Goal: Task Accomplishment & Management: Complete application form

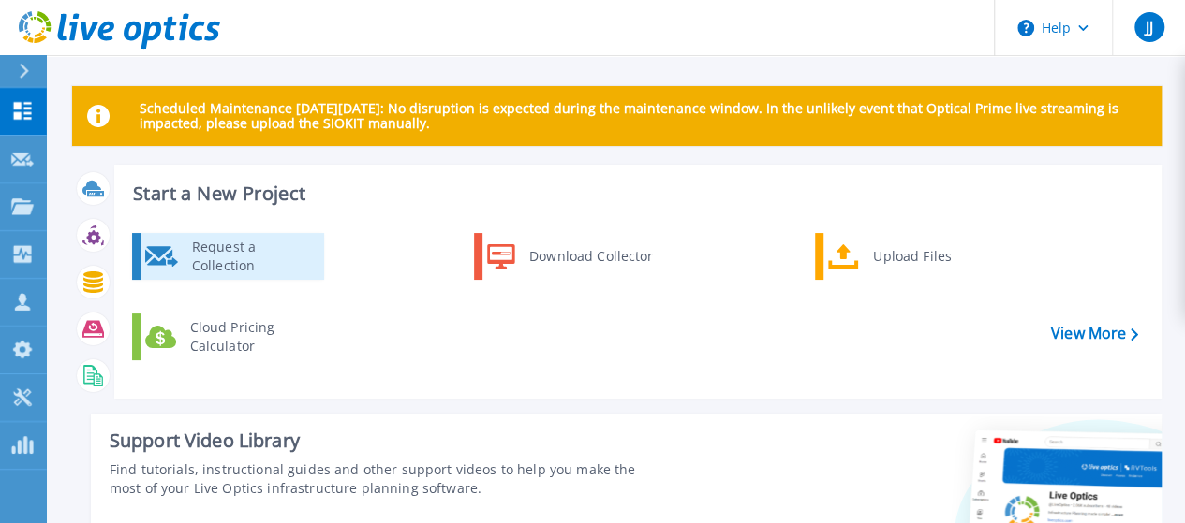
click at [260, 256] on div "Request a Collection" at bounding box center [251, 256] width 137 height 37
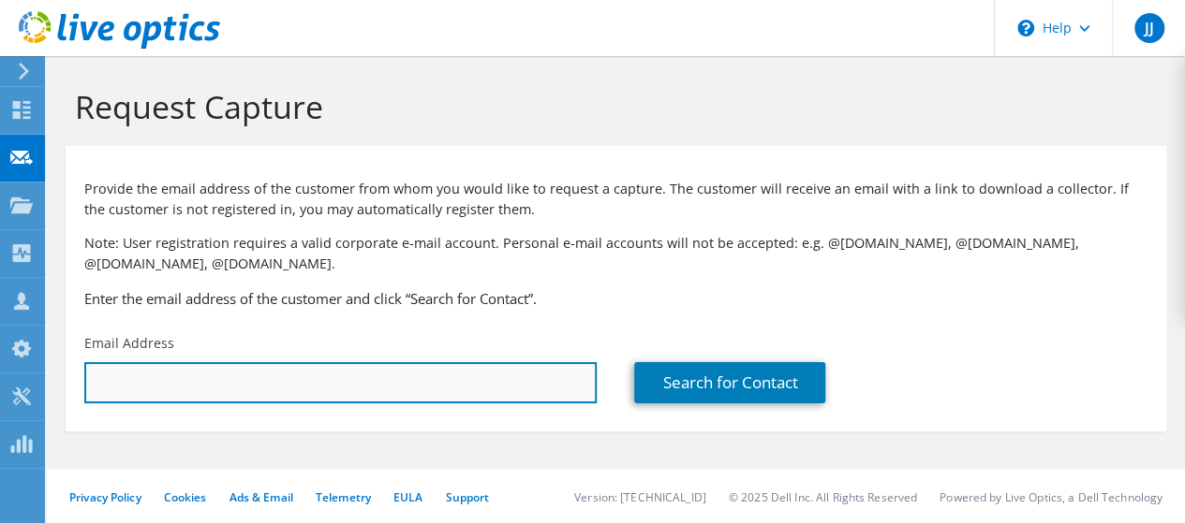
click at [364, 382] on input "text" at bounding box center [340, 382] width 512 height 41
type input "s"
click at [250, 381] on input "text" at bounding box center [340, 382] width 512 height 41
paste input "suhel.akhtar@northtekglobal.com"
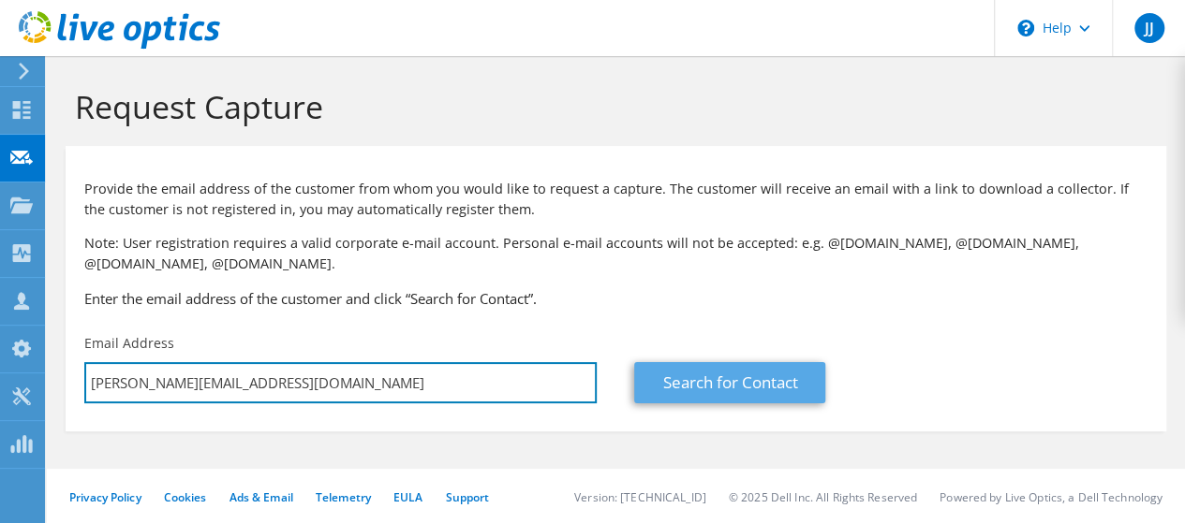
type input "suhel.akhtar@northtekglobal.com"
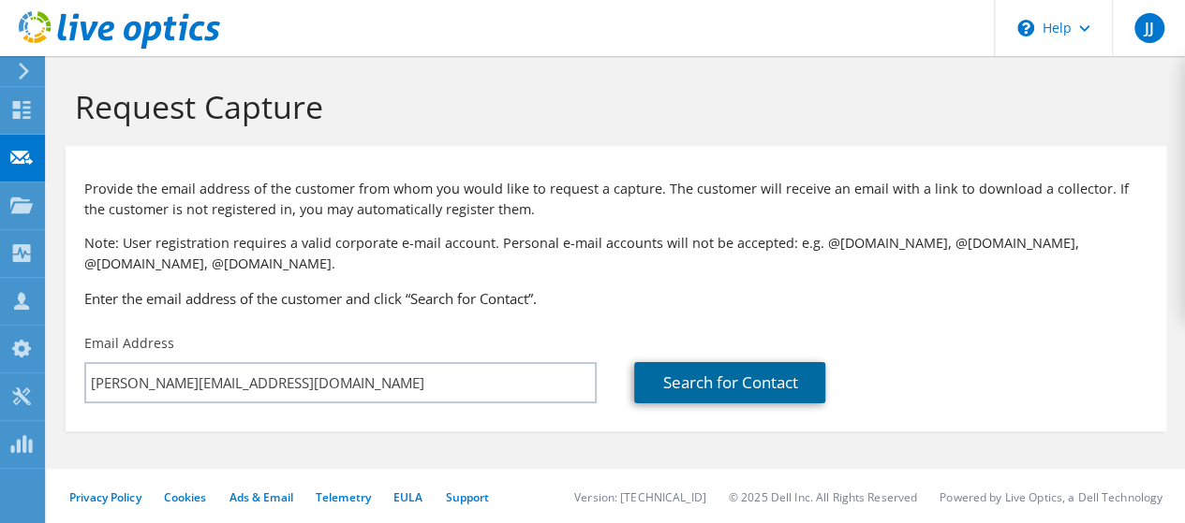
click at [753, 387] on link "Search for Contact" at bounding box center [729, 382] width 191 height 41
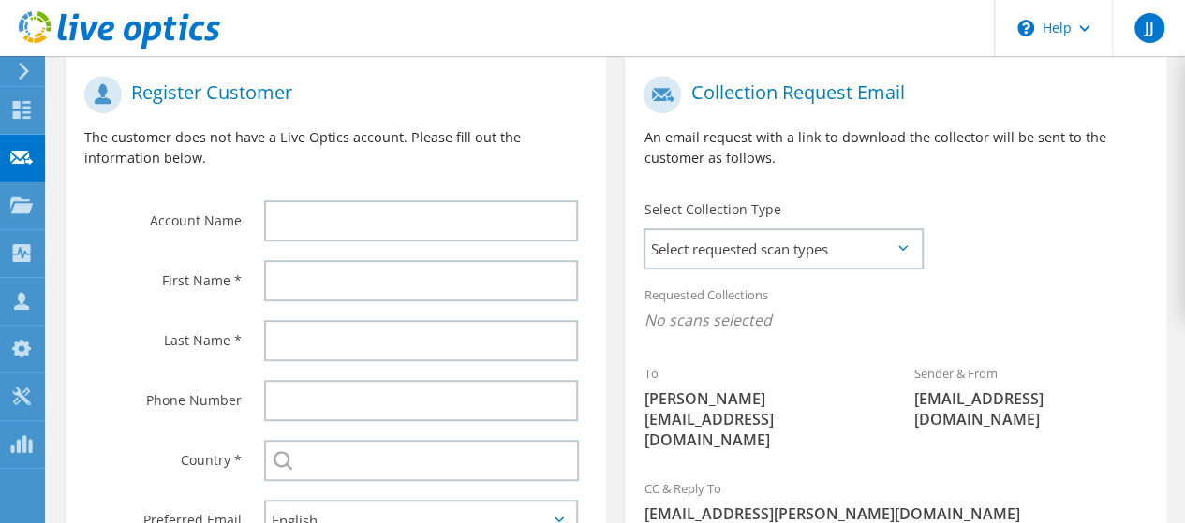
scroll to position [395, 0]
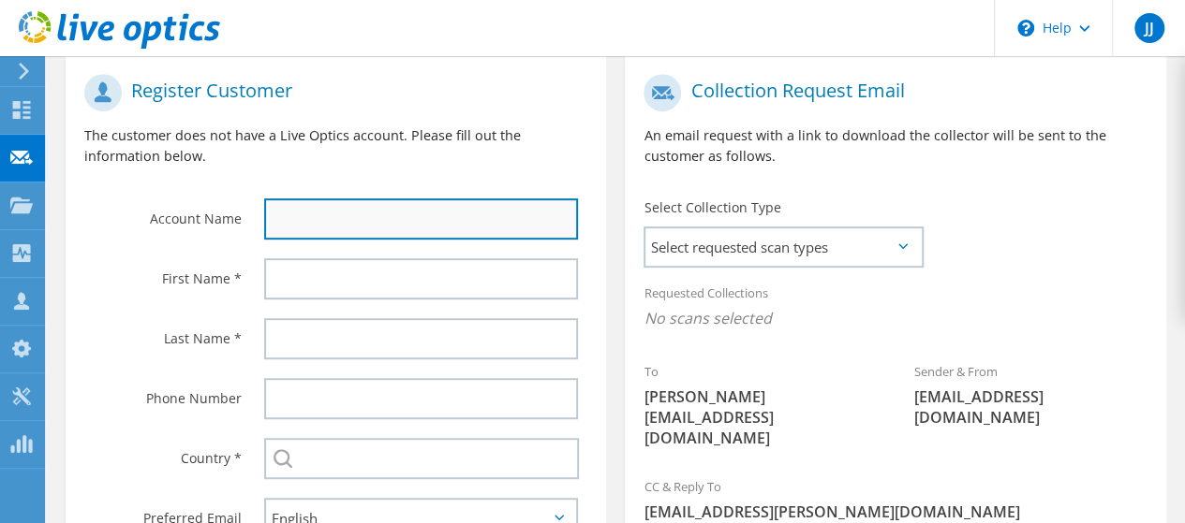
click at [425, 212] on input "text" at bounding box center [421, 219] width 314 height 41
type input "I"
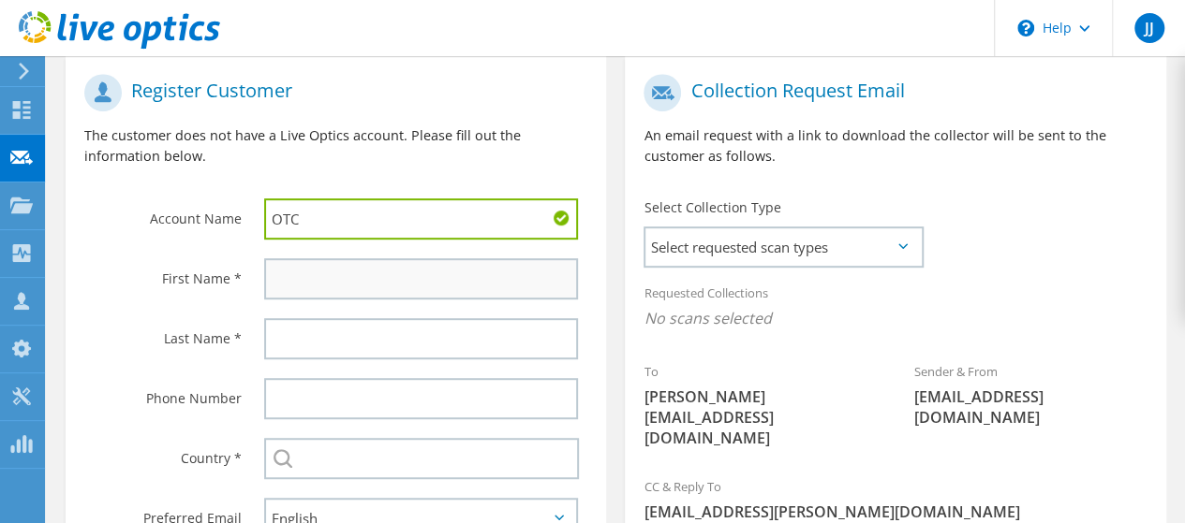
type input "OTC"
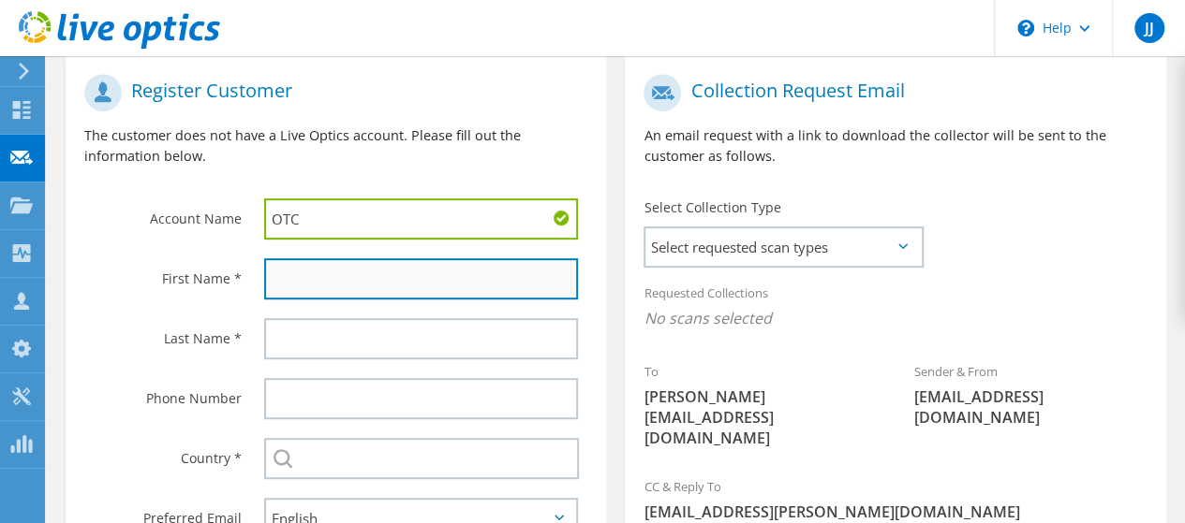
click at [401, 297] on input "text" at bounding box center [421, 278] width 314 height 41
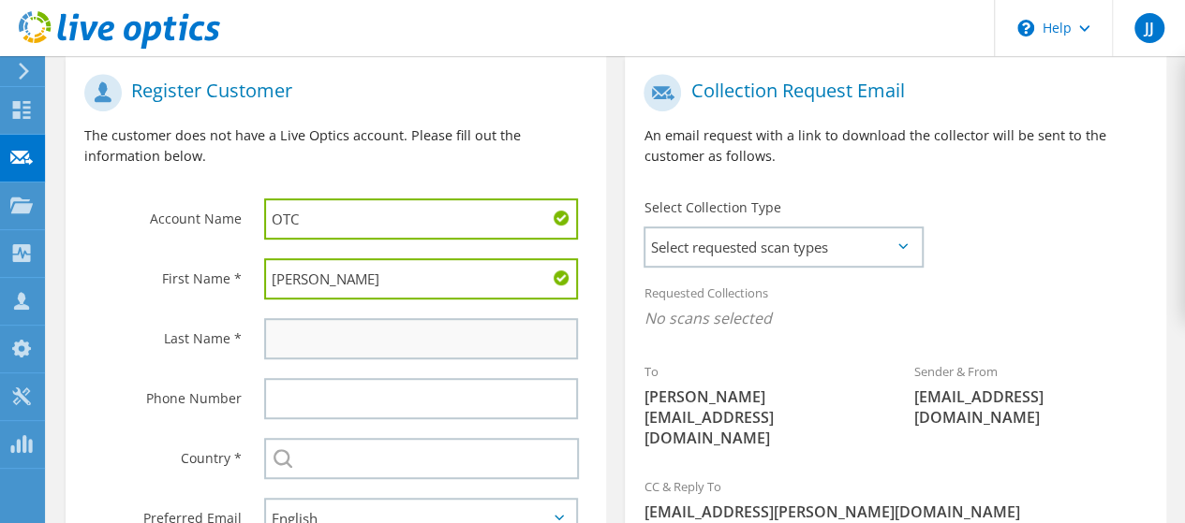
type input "Suhel"
click at [373, 327] on input "text" at bounding box center [421, 338] width 314 height 41
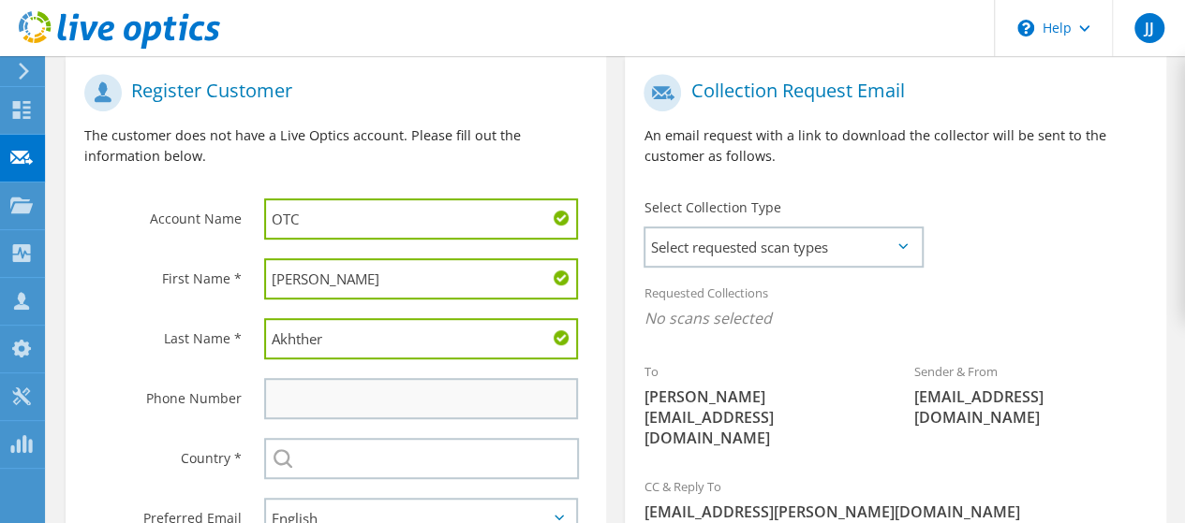
type input "Akhther"
click at [335, 395] on input "text" at bounding box center [421, 398] width 314 height 41
type input "0507387526"
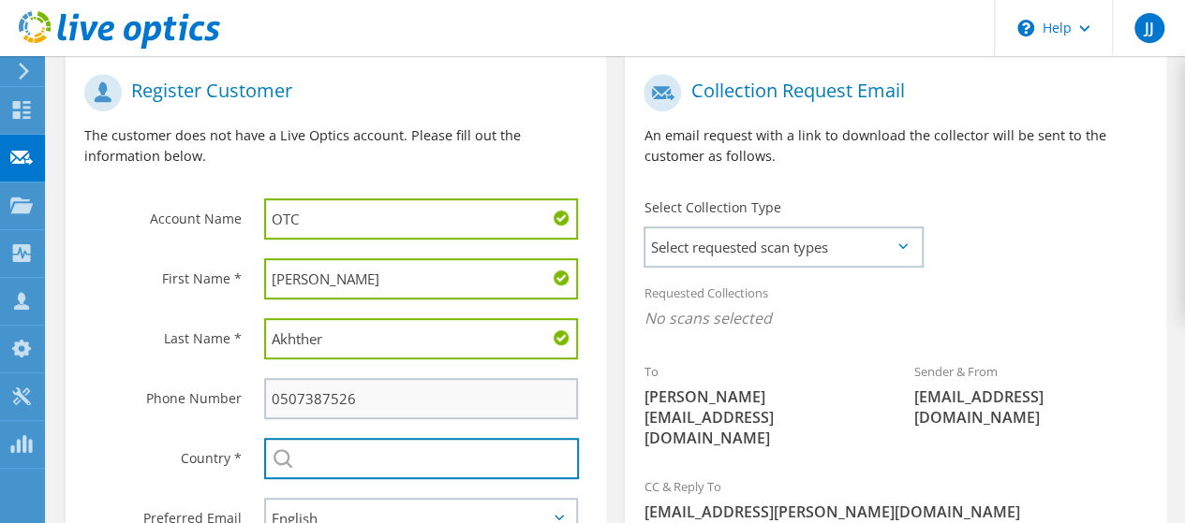
type input "[GEOGRAPHIC_DATA]"
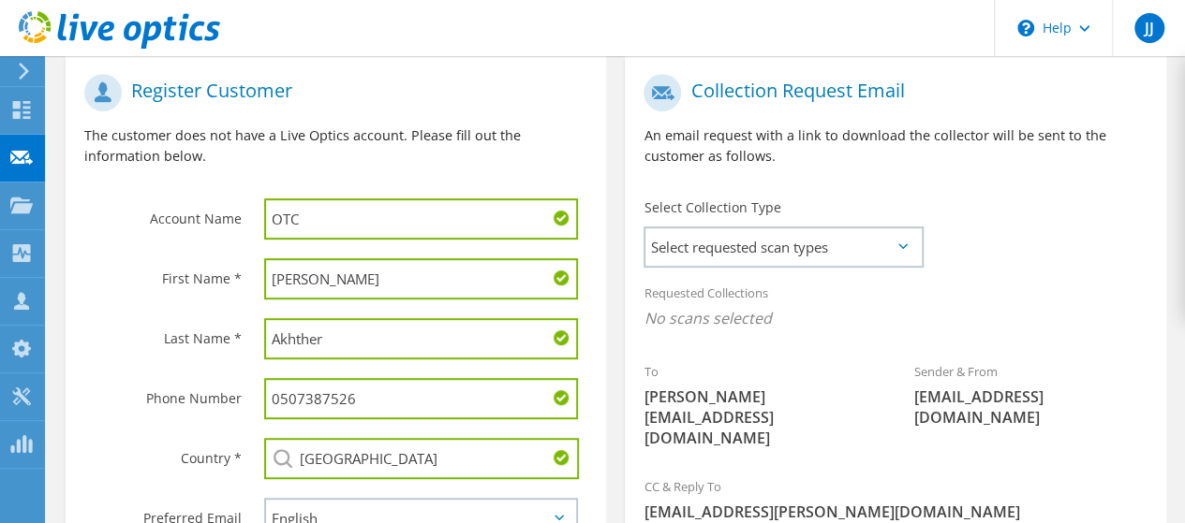
scroll to position [363, 0]
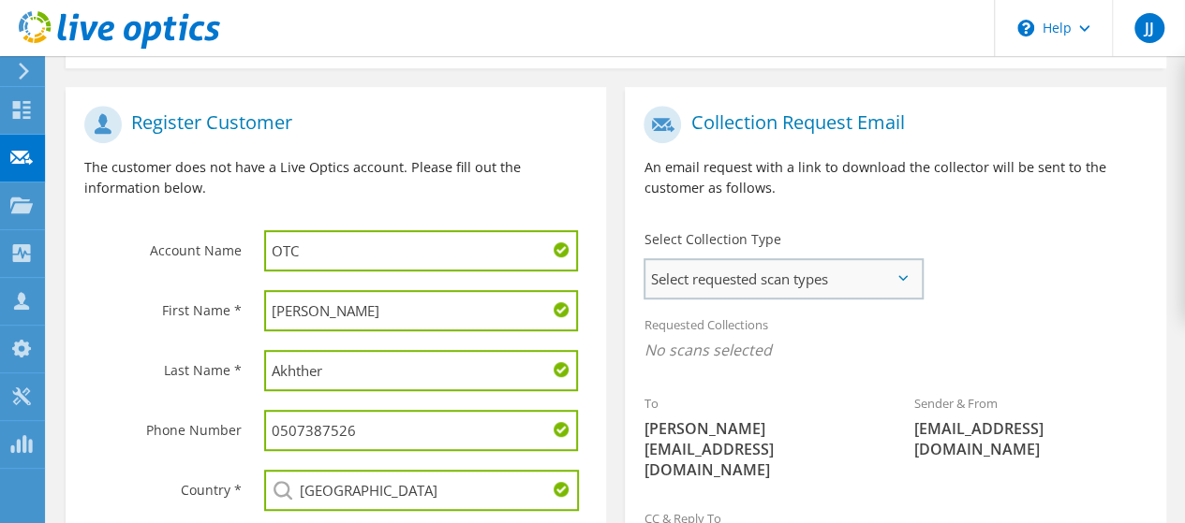
click at [884, 272] on span "Select requested scan types" at bounding box center [782, 278] width 275 height 37
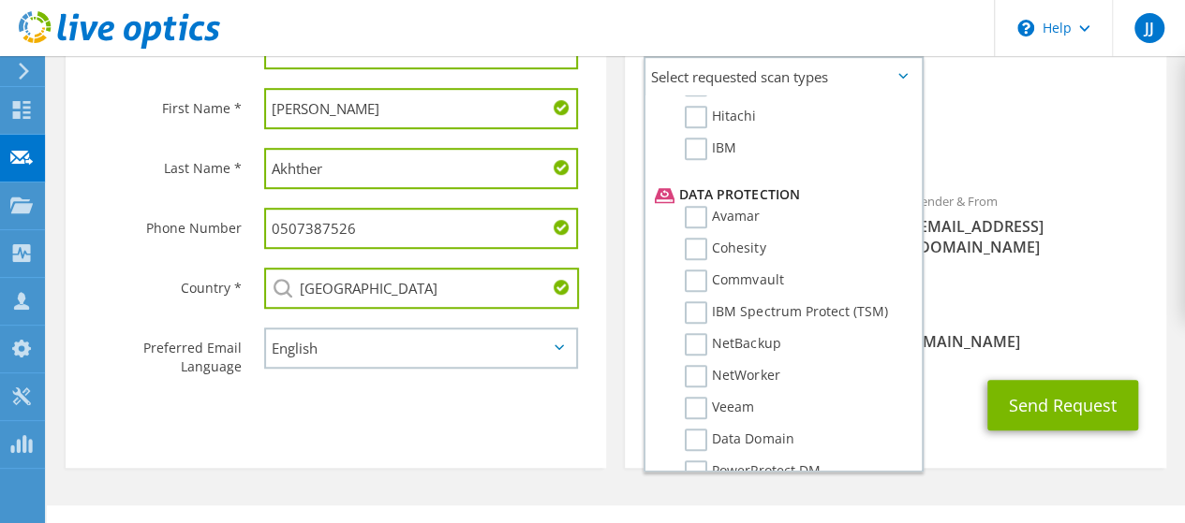
scroll to position [584, 0]
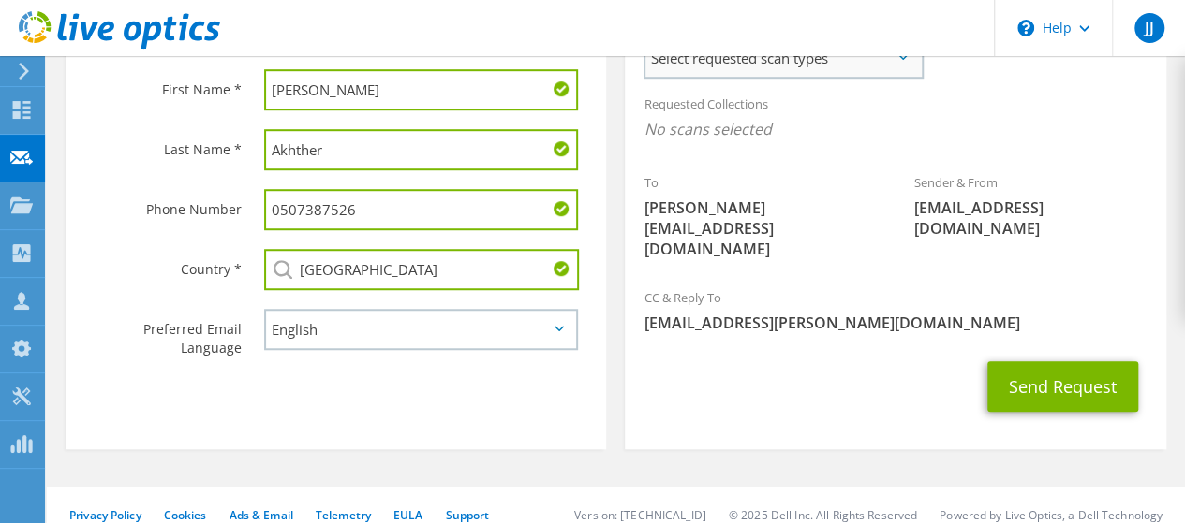
click at [907, 56] on span "Select requested scan types" at bounding box center [782, 57] width 275 height 37
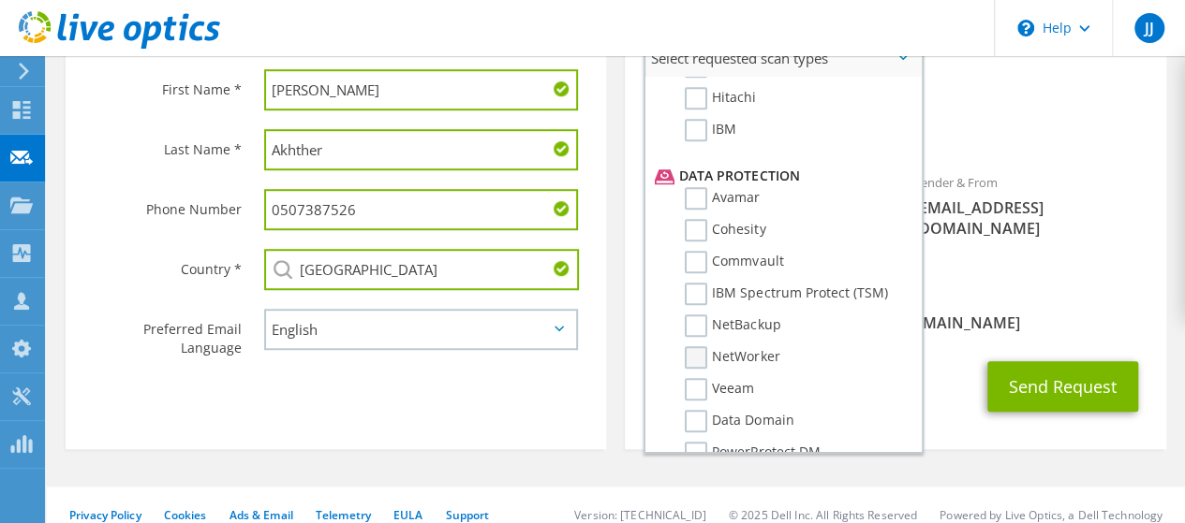
click at [704, 357] on label "NetWorker" at bounding box center [732, 357] width 95 height 22
click at [0, 0] on input "NetWorker" at bounding box center [0, 0] width 0 height 0
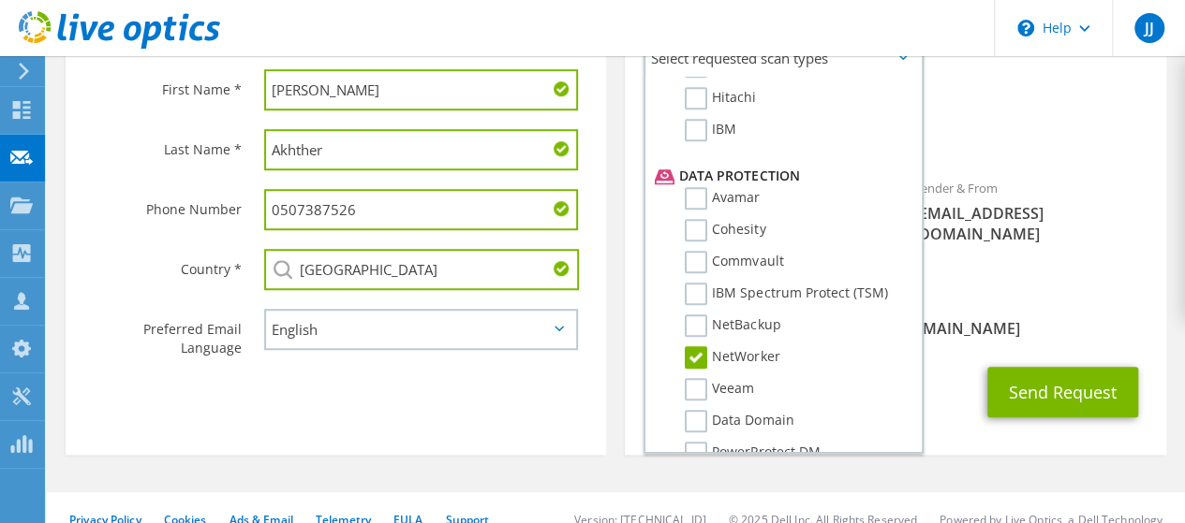
click at [1126, 284] on div "CC & Reply To jibu.james@hilalcomputers.com" at bounding box center [895, 316] width 540 height 65
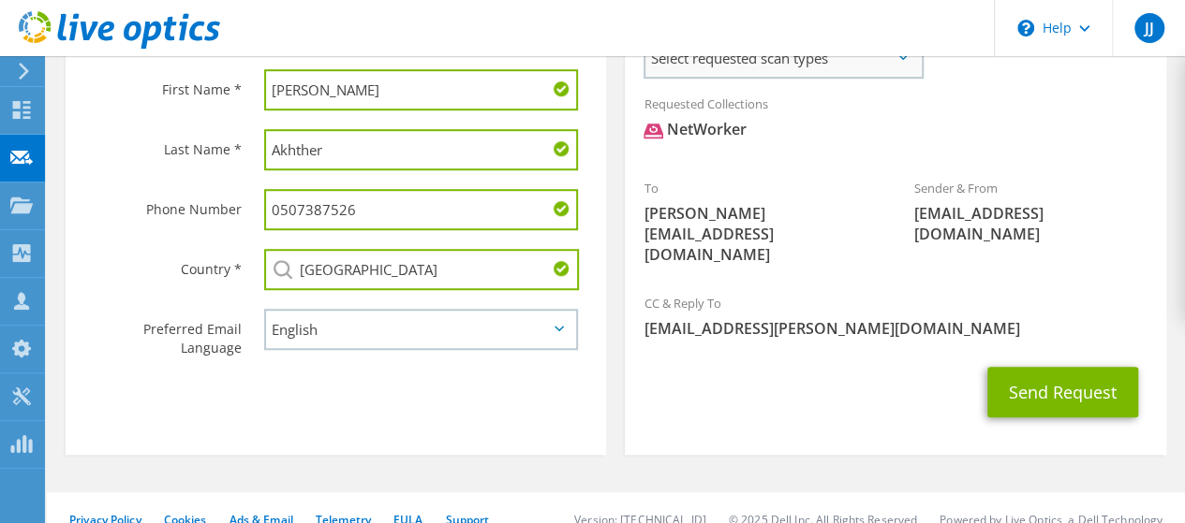
click at [893, 67] on span "Select requested scan types" at bounding box center [782, 57] width 275 height 37
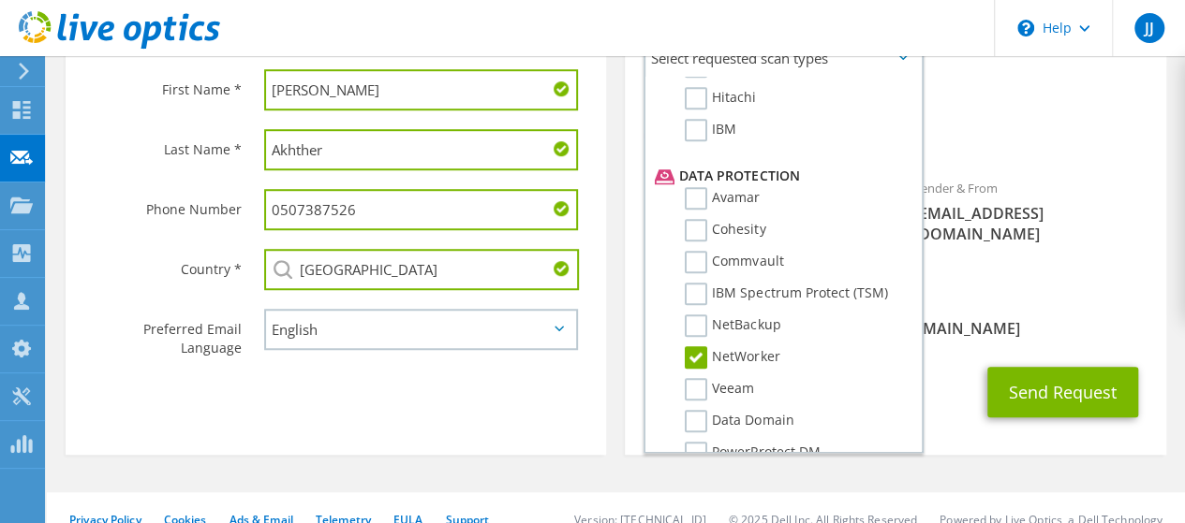
click at [1039, 292] on div "CC & Reply To jibu.james@hilalcomputers.com" at bounding box center [895, 316] width 540 height 65
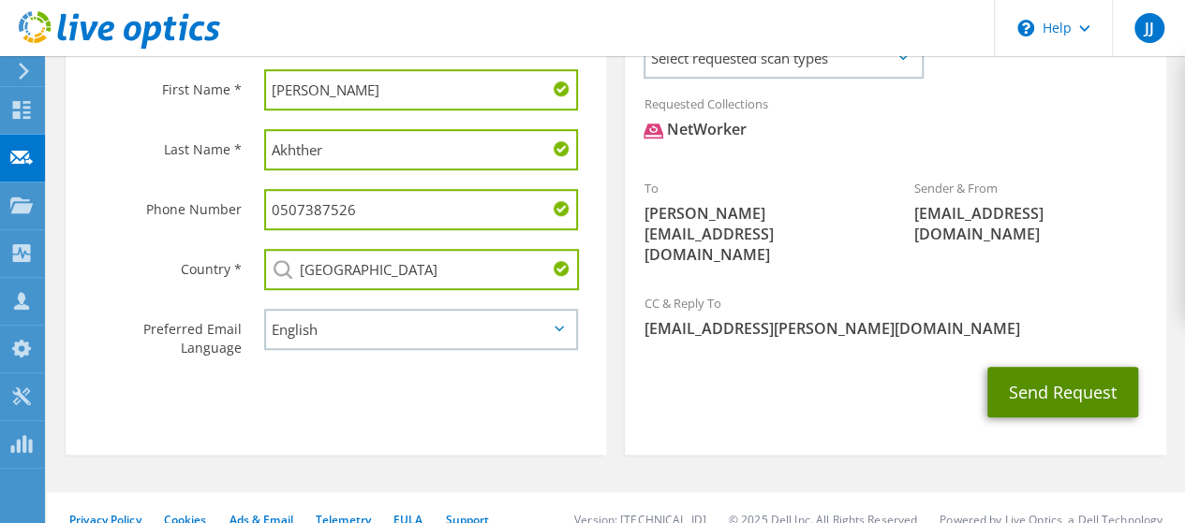
click at [1073, 372] on button "Send Request" at bounding box center [1062, 392] width 151 height 51
